Goal: Task Accomplishment & Management: Use online tool/utility

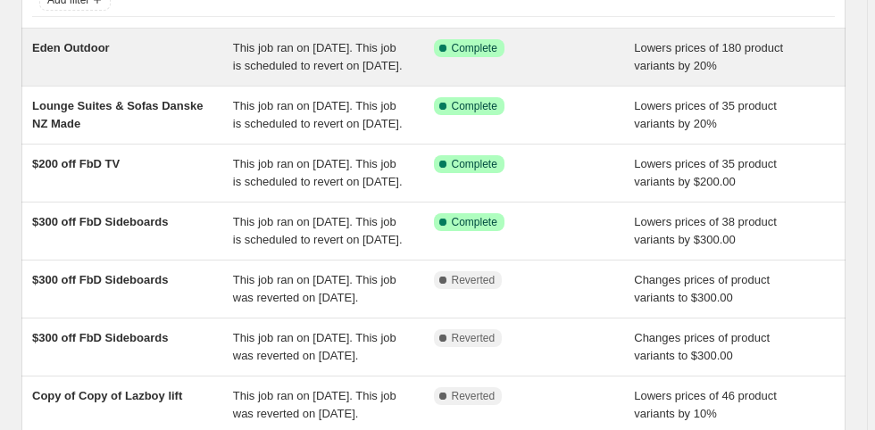
scroll to position [143, 0]
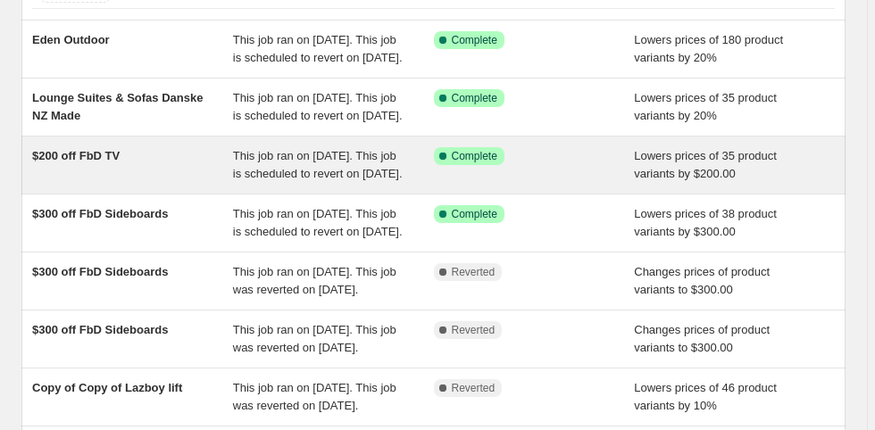
click at [100, 183] on div "$200 off FbD TV" at bounding box center [132, 165] width 201 height 36
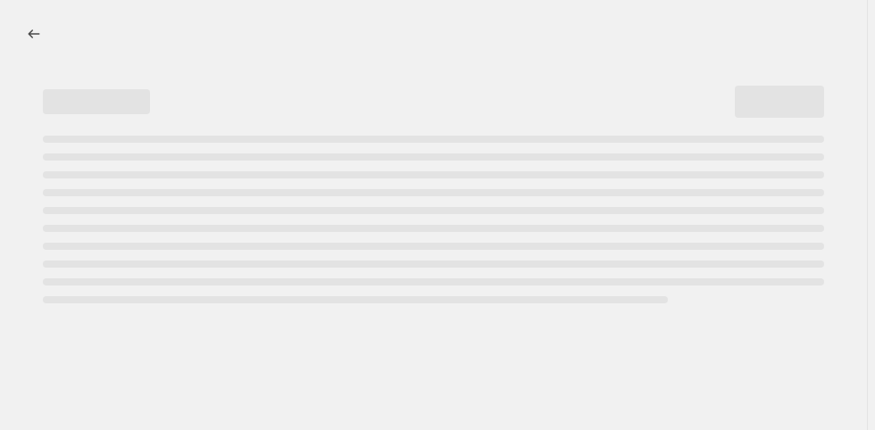
select select "by"
select select "pp"
select select "vendor"
select select "product_type"
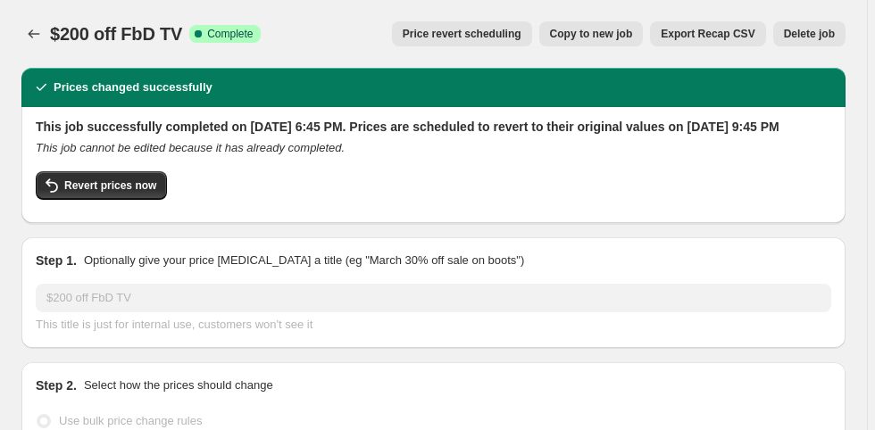
click at [100, 193] on span "Revert prices now" at bounding box center [110, 186] width 92 height 14
checkbox input "false"
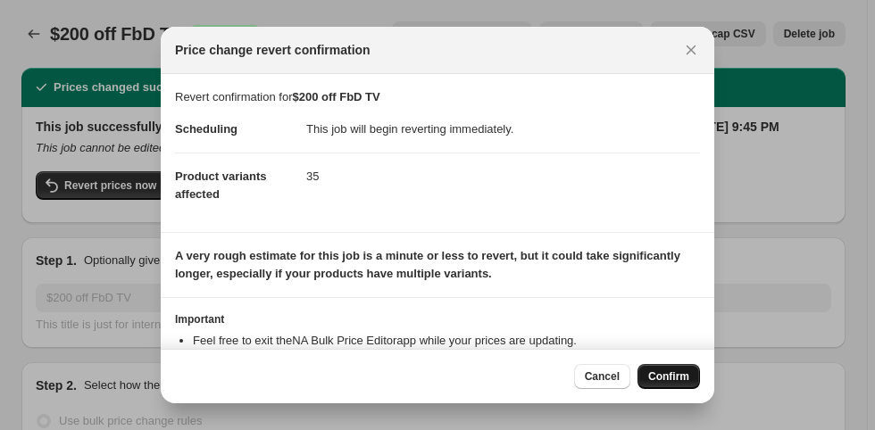
click at [666, 380] on span "Confirm" at bounding box center [668, 377] width 41 height 14
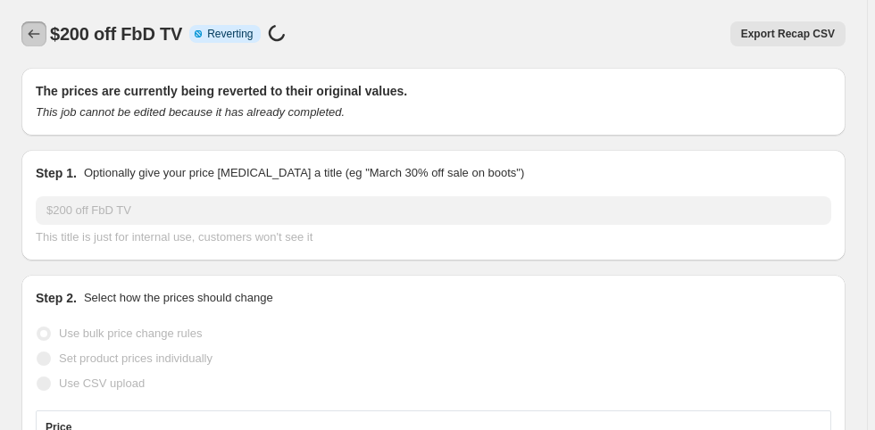
click at [29, 29] on icon "Price change jobs" at bounding box center [34, 34] width 18 height 18
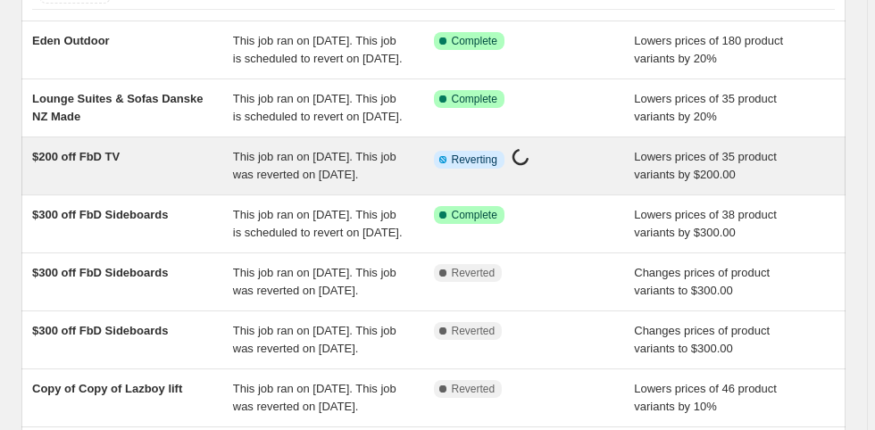
scroll to position [143, 0]
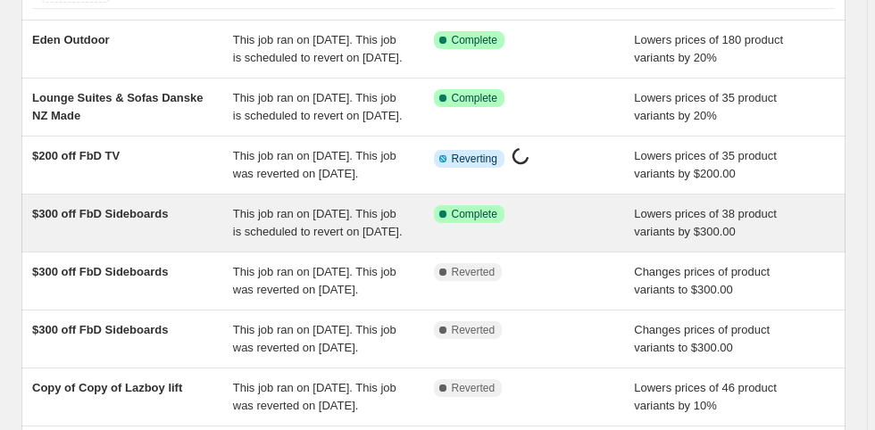
click at [141, 241] on div "$300 off FbD Sideboards" at bounding box center [132, 223] width 201 height 36
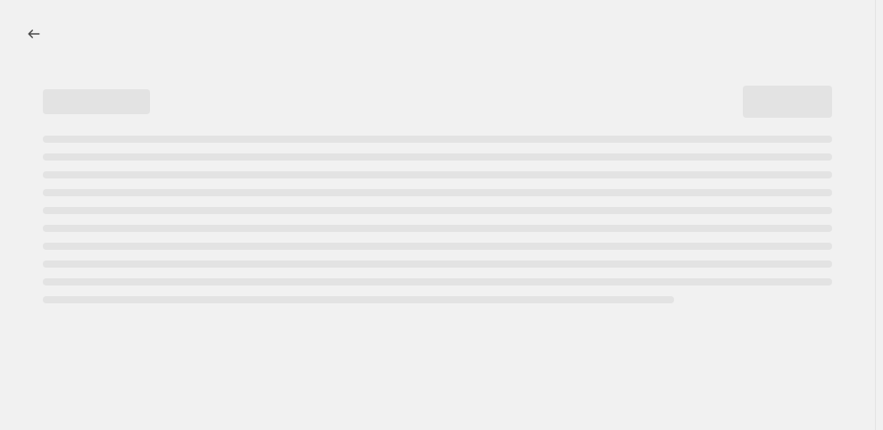
select select "by"
select select "pp"
select select "vendor"
select select "product_type"
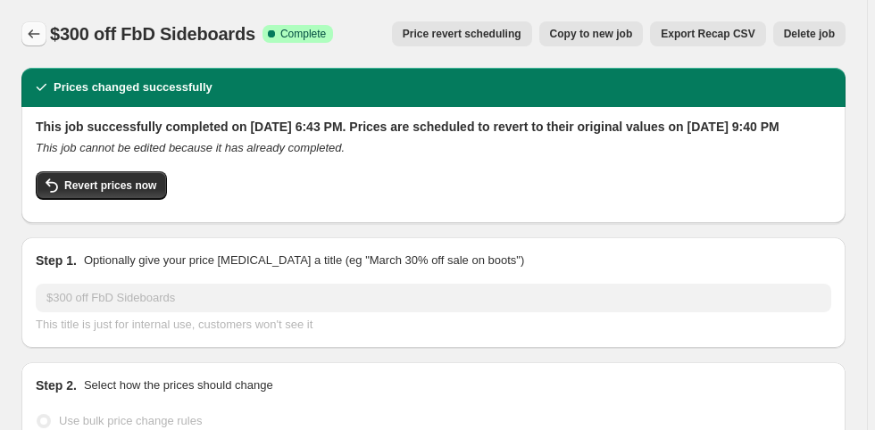
click at [29, 33] on icon "Price change jobs" at bounding box center [35, 33] width 12 height 9
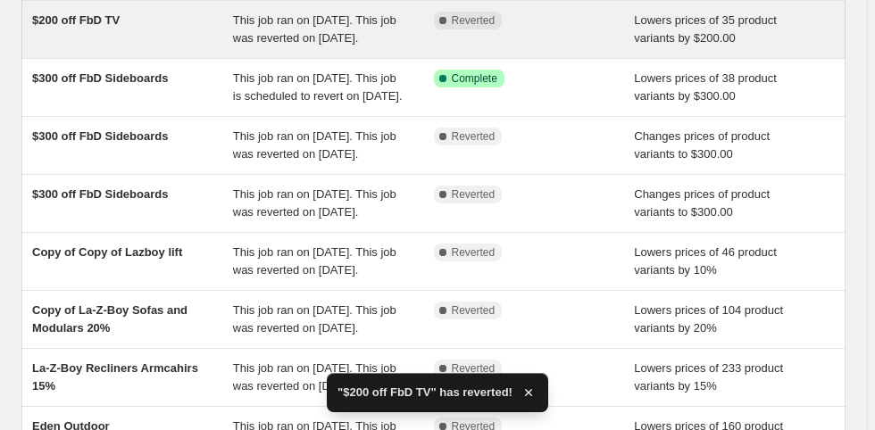
scroll to position [286, 0]
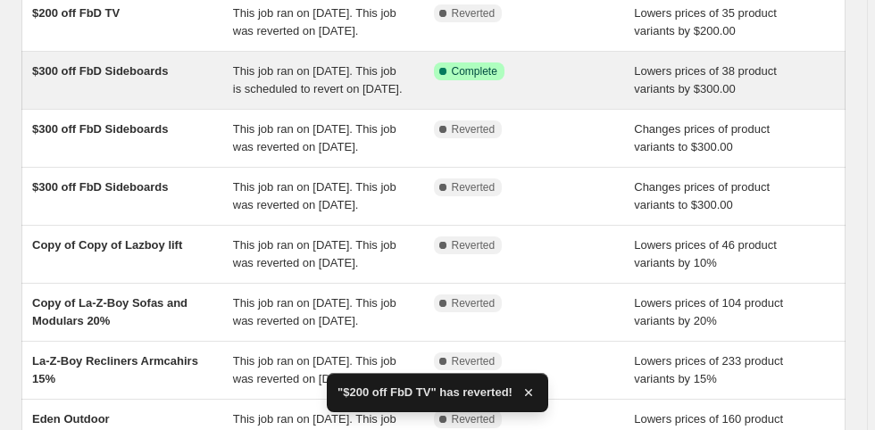
click at [313, 96] on span "This job ran on [DATE]. This job is scheduled to revert on [DATE]." at bounding box center [318, 79] width 170 height 31
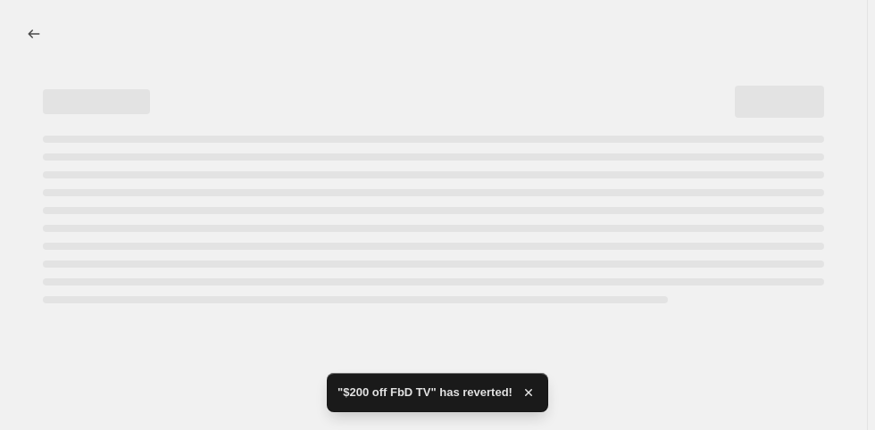
select select "by"
select select "pp"
select select "vendor"
select select "product_type"
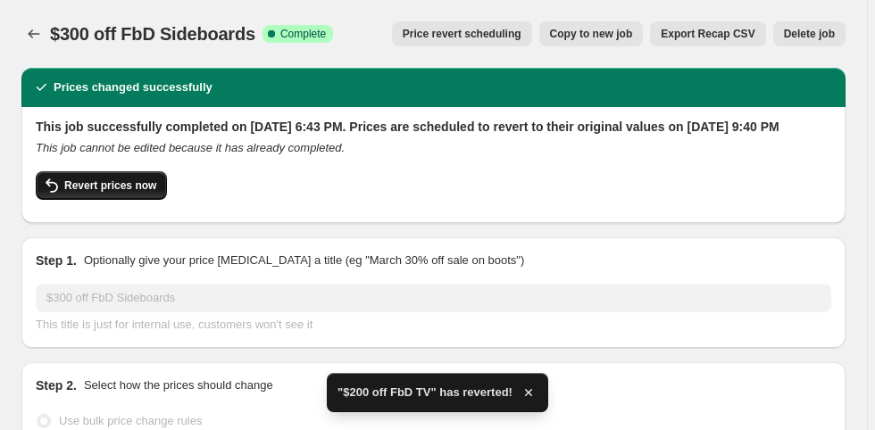
click at [98, 193] on span "Revert prices now" at bounding box center [110, 186] width 92 height 14
checkbox input "false"
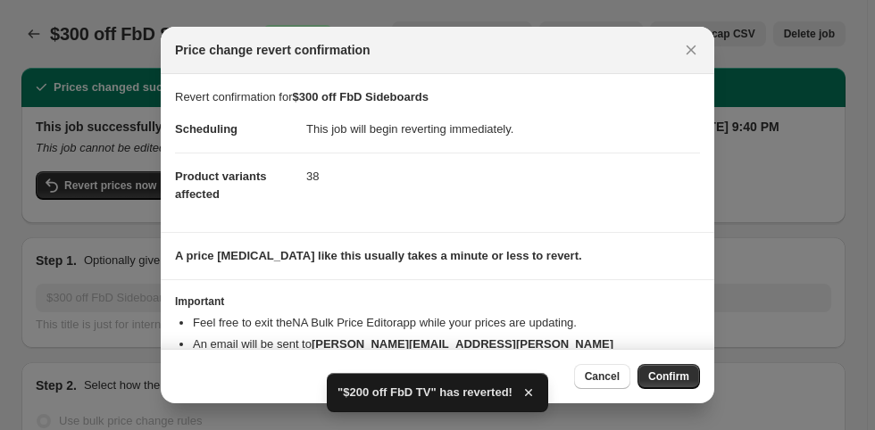
click at [661, 372] on span "Confirm" at bounding box center [668, 377] width 41 height 14
